Goal: Navigation & Orientation: Find specific page/section

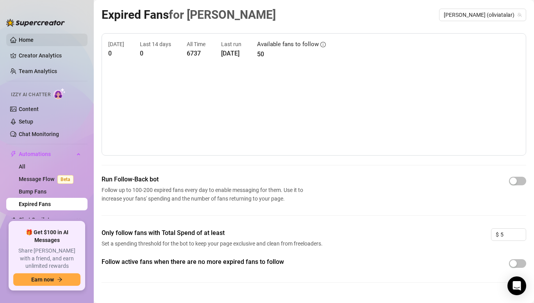
click at [30, 40] on link "Home" at bounding box center [26, 40] width 15 height 6
